Goal: Transaction & Acquisition: Subscribe to service/newsletter

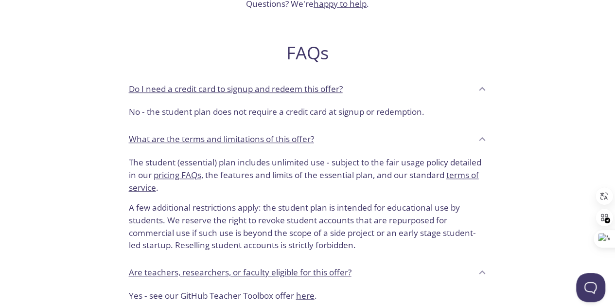
scroll to position [438, 0]
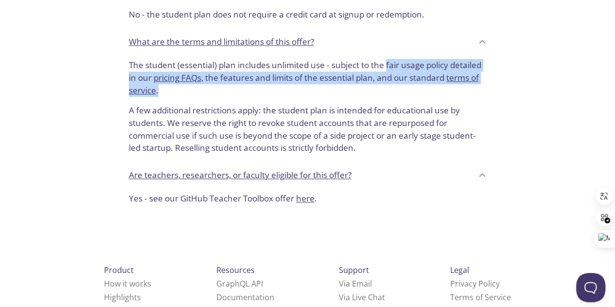
drag, startPoint x: 387, startPoint y: 63, endPoint x: 182, endPoint y: 87, distance: 205.5
click at [182, 87] on p "The student (essential) plan includes unlimited use - subject to the fair usage…" at bounding box center [308, 77] width 358 height 37
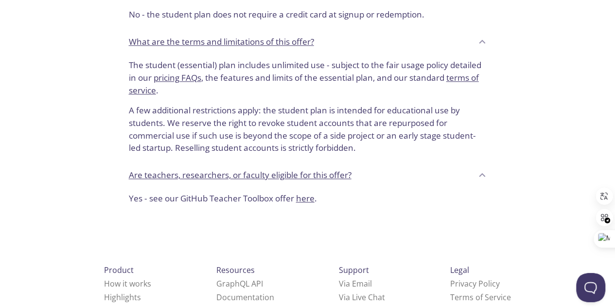
click at [174, 100] on p "A few additional restrictions apply: the student plan is intended for education…" at bounding box center [308, 125] width 358 height 58
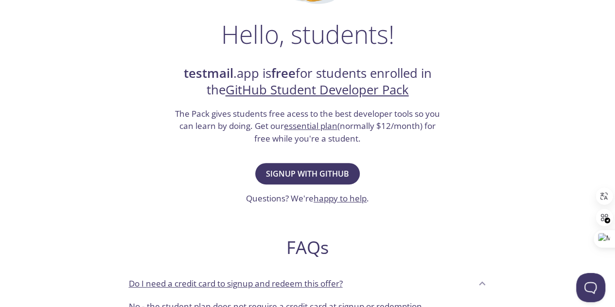
scroll to position [0, 0]
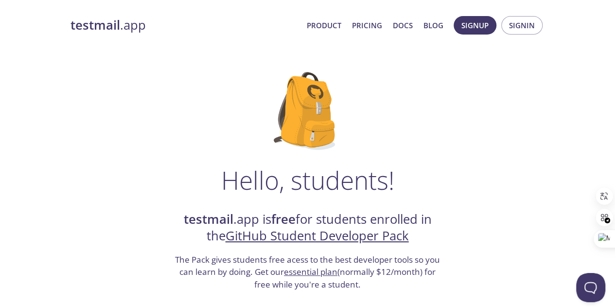
click at [111, 25] on strong "testmail" at bounding box center [95, 25] width 50 height 17
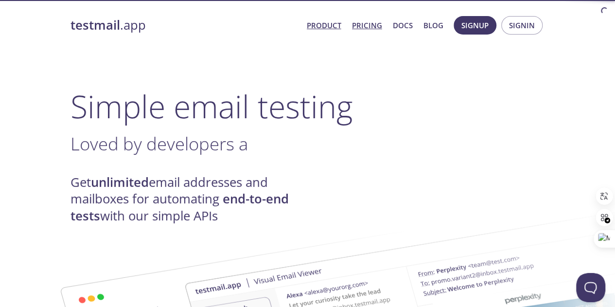
click at [371, 30] on link "Pricing" at bounding box center [367, 25] width 30 height 13
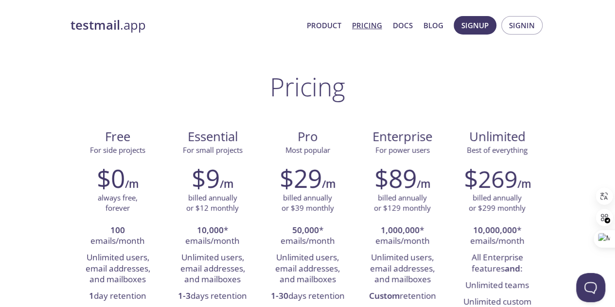
click at [124, 27] on link "testmail .app" at bounding box center [184, 25] width 229 height 17
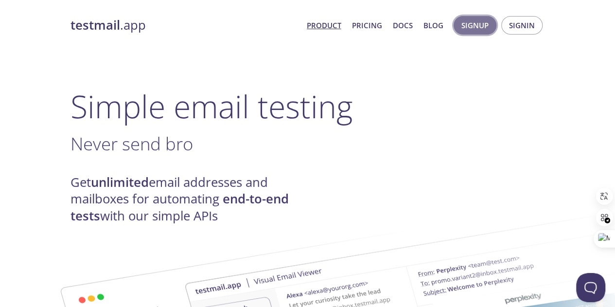
click at [486, 30] on span "Signup" at bounding box center [474, 25] width 27 height 13
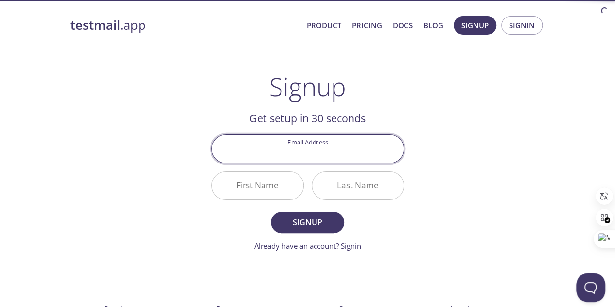
click at [307, 151] on input "Email Address" at bounding box center [308, 149] width 192 height 28
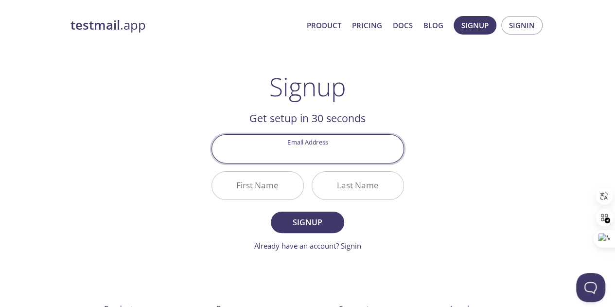
click at [305, 155] on input "Email Address" at bounding box center [308, 149] width 192 height 28
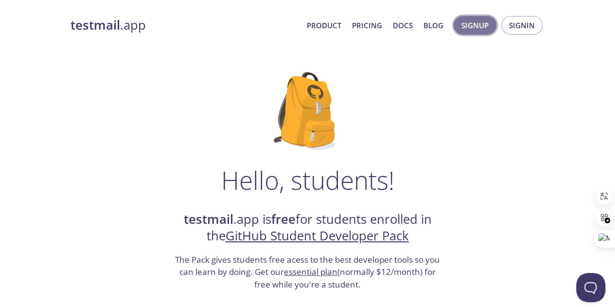
click at [464, 18] on button "Signup" at bounding box center [475, 25] width 43 height 18
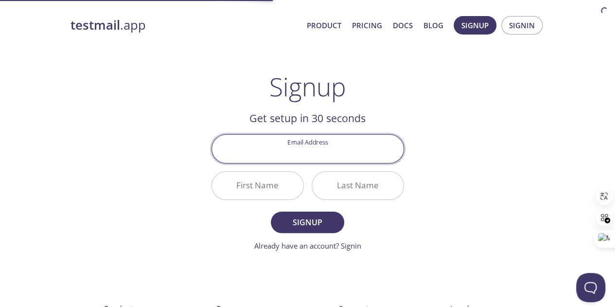
click at [304, 152] on input "Email Address" at bounding box center [308, 149] width 192 height 28
type input "tchdecember@gmail.com"
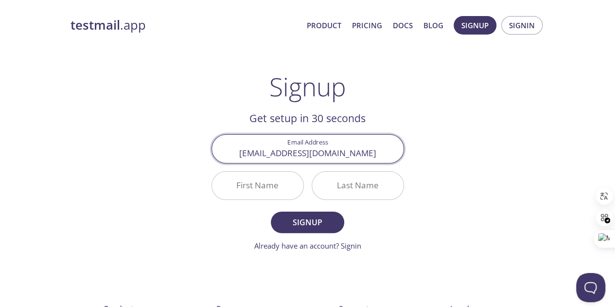
click at [288, 183] on input "First Name" at bounding box center [257, 186] width 91 height 28
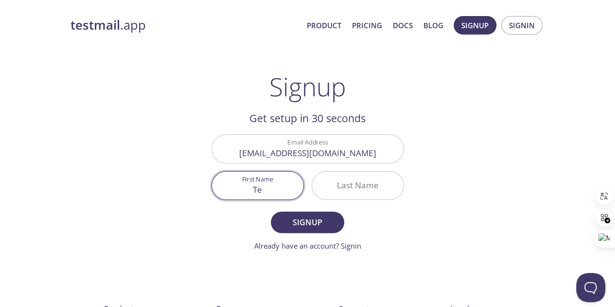
type input "T"
type input "Teddy"
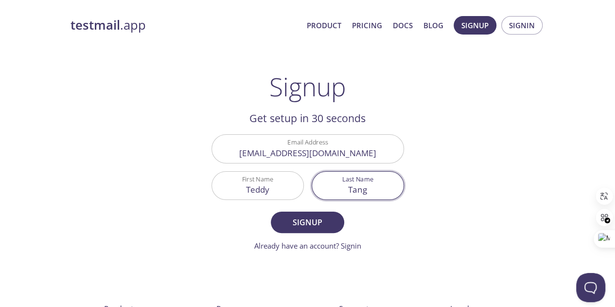
type input "Tang"
click at [271, 211] on button "Signup" at bounding box center [307, 221] width 73 height 21
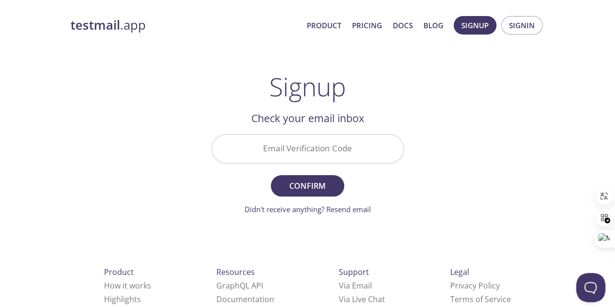
click at [346, 147] on input "Email Verification Code" at bounding box center [308, 149] width 192 height 28
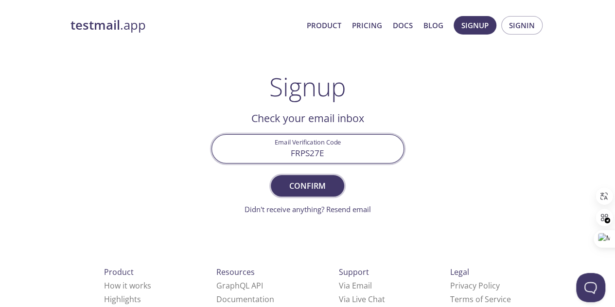
type input "FRPS27E"
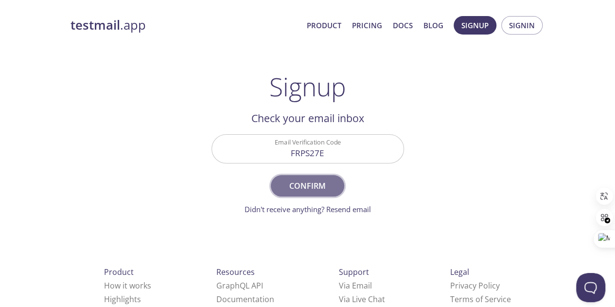
click at [309, 193] on button "Confirm" at bounding box center [307, 185] width 73 height 21
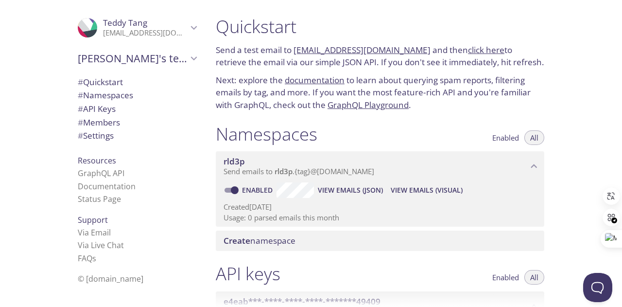
click at [188, 27] on icon "Teddy Tang" at bounding box center [194, 27] width 13 height 13
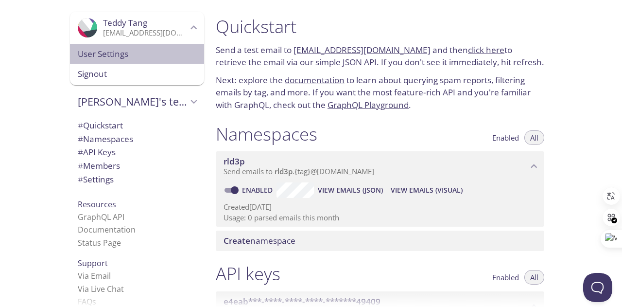
click at [154, 62] on div "User Settings" at bounding box center [137, 54] width 134 height 20
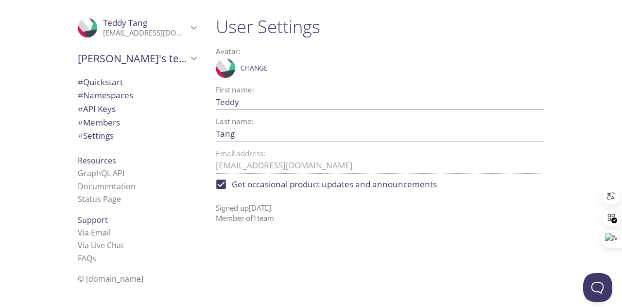
click at [220, 185] on input "Get occasional product updates and announcements" at bounding box center [221, 184] width 21 height 21
checkbox input "false"
click at [171, 52] on span "Teddy's team" at bounding box center [133, 59] width 110 height 14
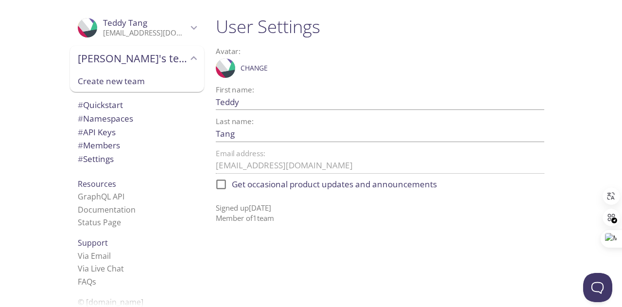
click at [171, 52] on span "Teddy's team" at bounding box center [133, 59] width 110 height 14
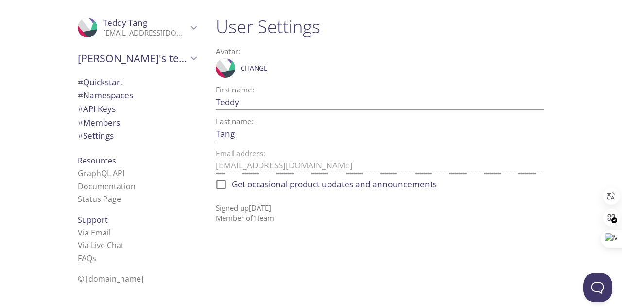
click at [188, 33] on icon "Teddy Tang" at bounding box center [194, 27] width 13 height 13
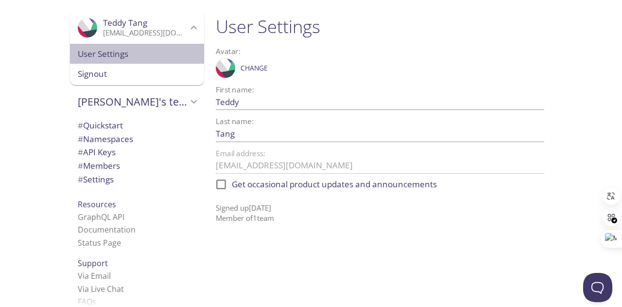
click at [164, 49] on span "User Settings" at bounding box center [137, 54] width 119 height 13
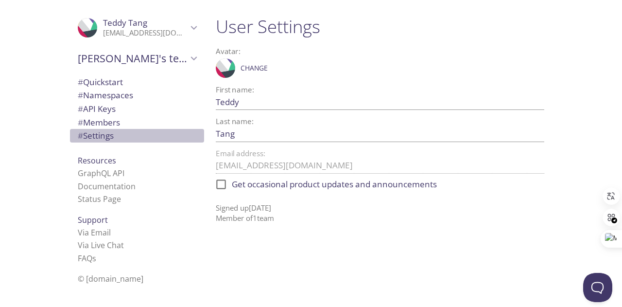
click at [102, 134] on span "# Settings" at bounding box center [96, 135] width 36 height 11
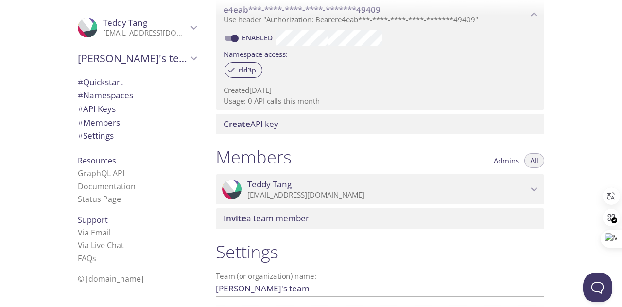
scroll to position [243, 0]
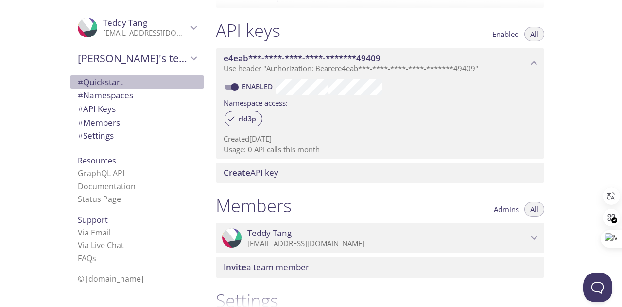
click at [111, 80] on span "# Quickstart" at bounding box center [100, 81] width 45 height 11
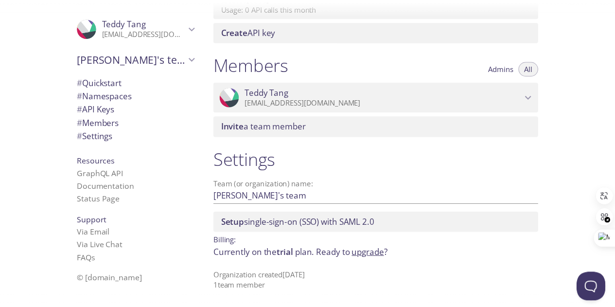
scroll to position [190, 0]
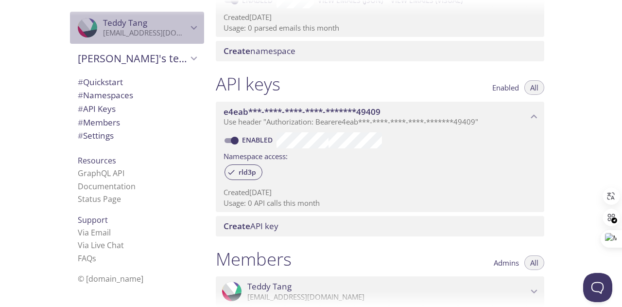
click at [178, 28] on span "Teddy Tang" at bounding box center [145, 23] width 85 height 11
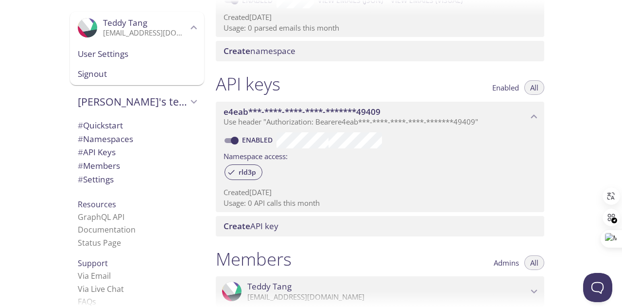
click at [146, 72] on span "Signout" at bounding box center [137, 74] width 119 height 13
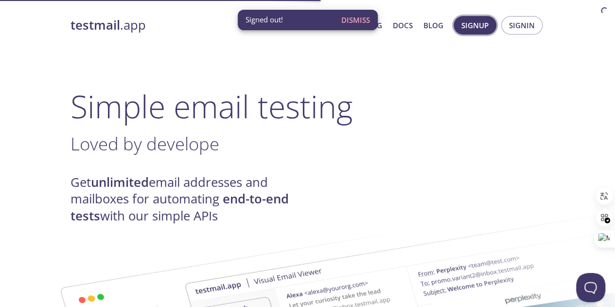
click at [479, 23] on span "Signup" at bounding box center [474, 25] width 27 height 13
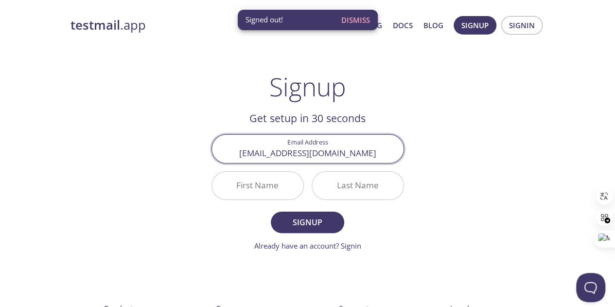
type input "linesf485@gmail.com"
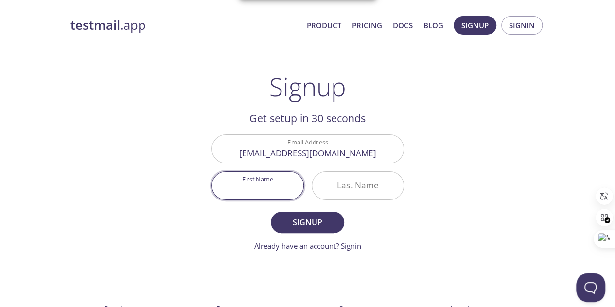
click at [279, 184] on input "First Name" at bounding box center [257, 186] width 91 height 28
type input "Teddy"
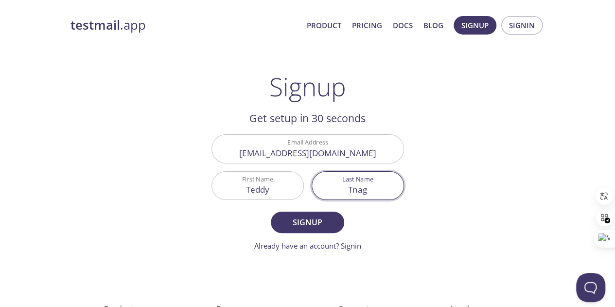
type input "Tnag"
click at [271, 211] on button "Signup" at bounding box center [307, 221] width 73 height 21
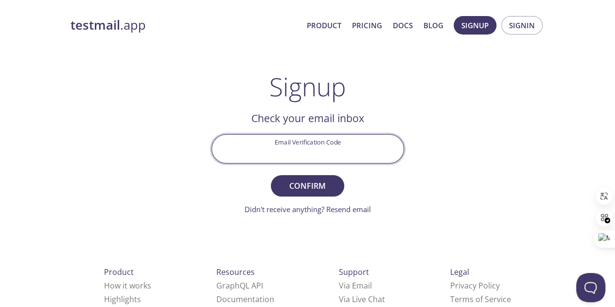
click at [301, 152] on input "Email Verification Code" at bounding box center [308, 149] width 192 height 28
type input "4PHUGK8"
click at [271, 175] on button "Confirm" at bounding box center [307, 185] width 73 height 21
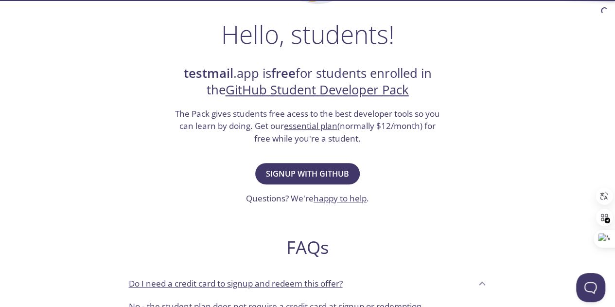
scroll to position [194, 0]
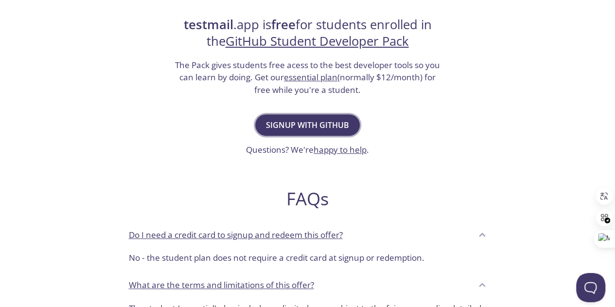
click at [341, 129] on span "Signup with GitHub" at bounding box center [307, 125] width 83 height 14
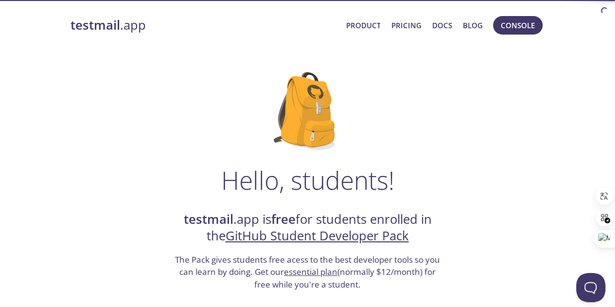
scroll to position [146, 0]
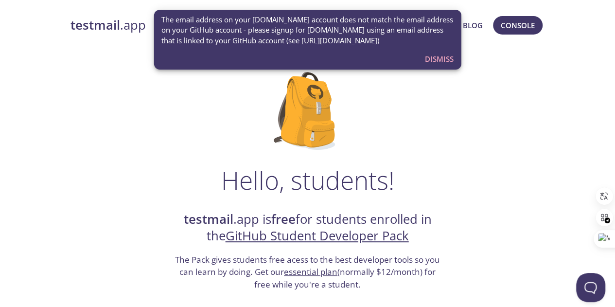
click at [443, 60] on span "Dismiss" at bounding box center [439, 59] width 29 height 13
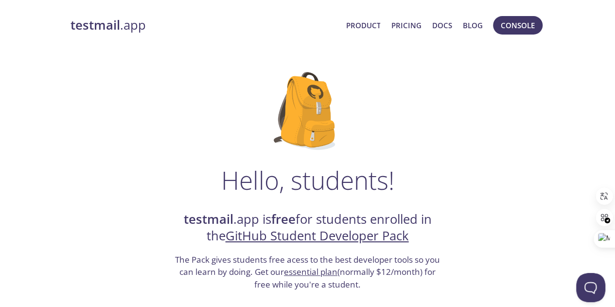
scroll to position [194, 0]
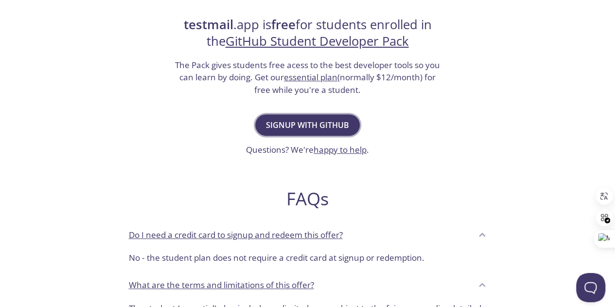
click at [320, 117] on button "Signup with GitHub" at bounding box center [307, 124] width 105 height 21
